Goal: Transaction & Acquisition: Purchase product/service

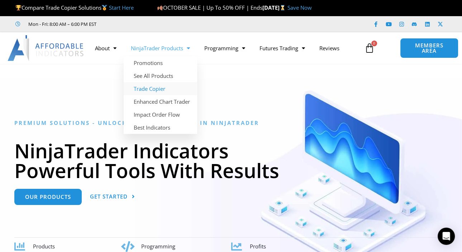
click at [151, 89] on link "Trade Copier" at bounding box center [161, 88] width 74 height 13
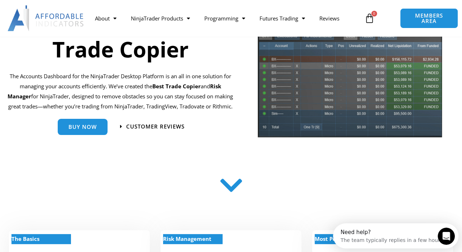
scroll to position [72, 0]
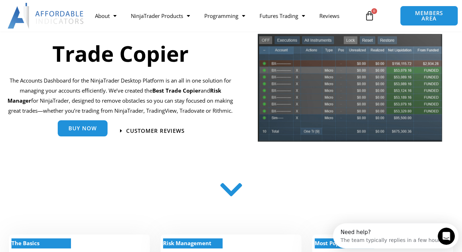
click at [88, 133] on link "Buy Now" at bounding box center [83, 128] width 50 height 16
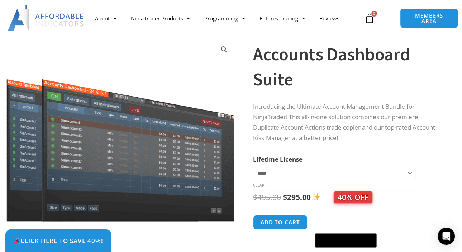
scroll to position [36, 0]
